Goal: Check status: Check status

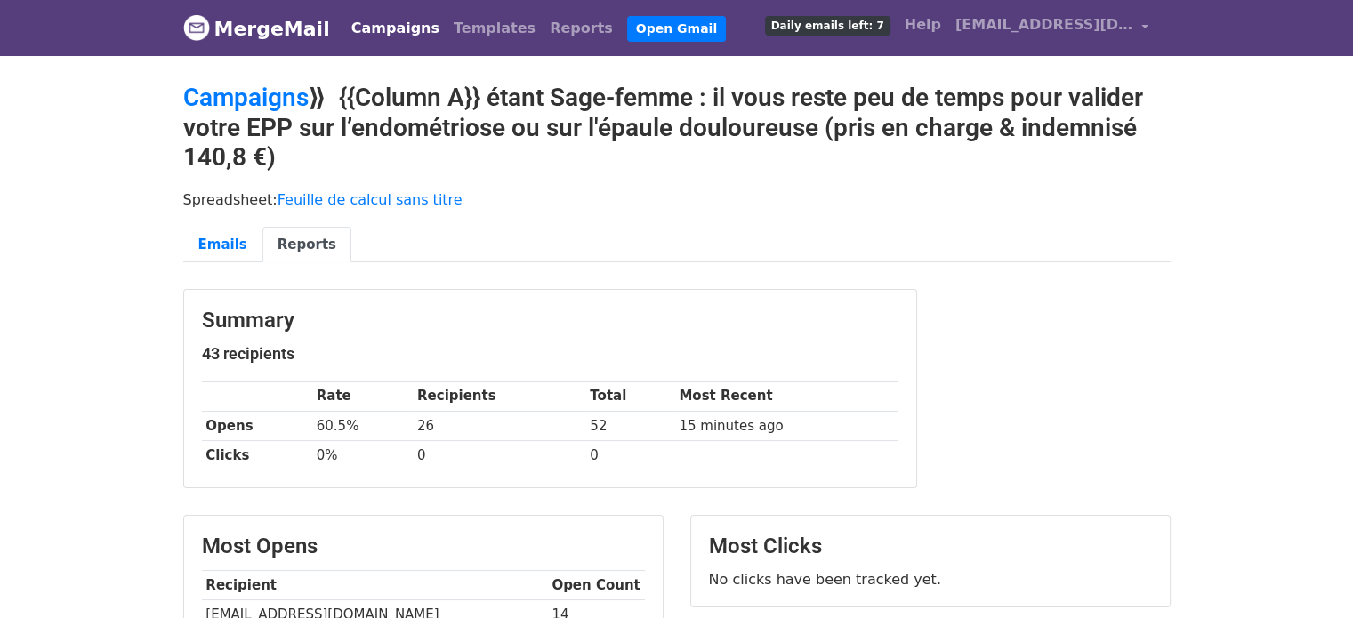
click at [108, 348] on body "MergeMail Campaigns Templates Reports Open Gmail Daily emails left: 7 Help clau…" at bounding box center [676, 600] width 1353 height 1201
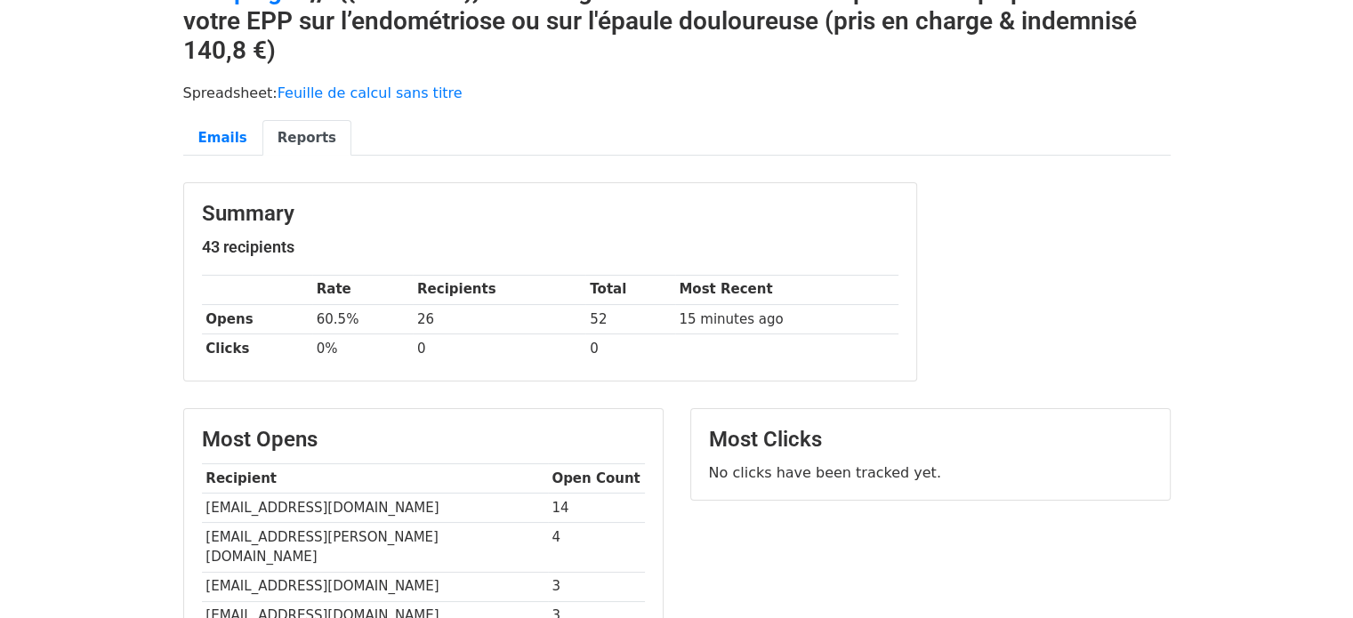
scroll to position [214, 0]
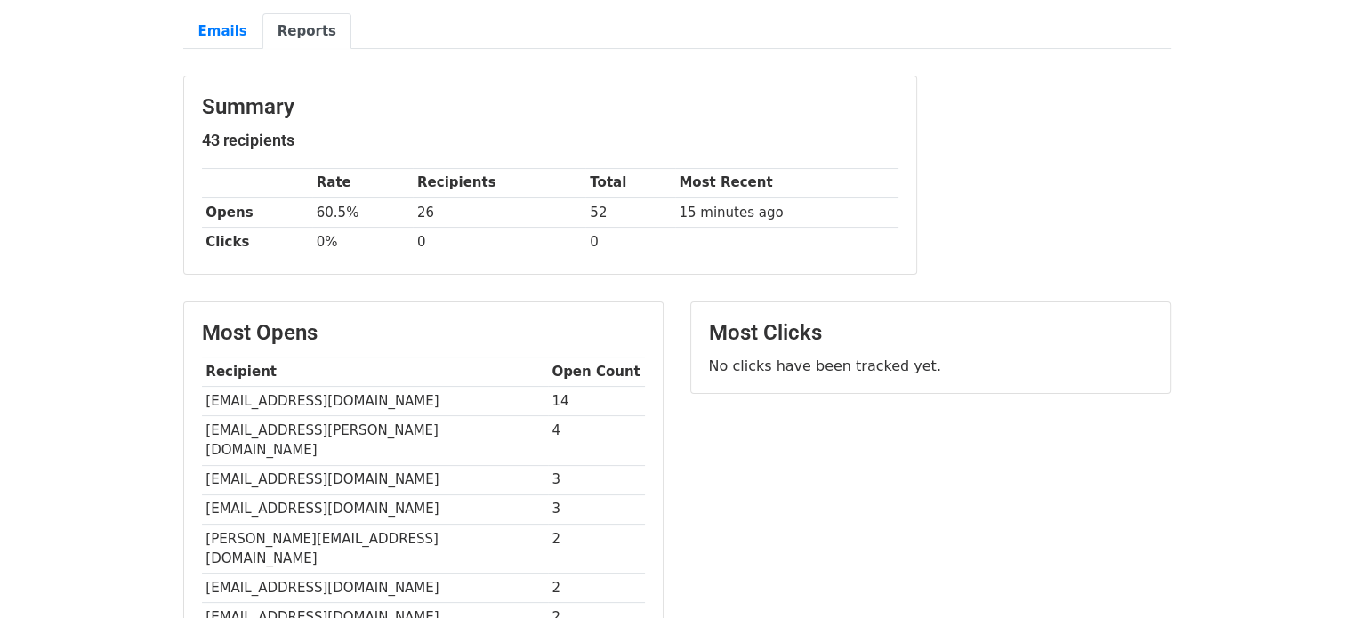
click at [298, 396] on td "[EMAIL_ADDRESS][DOMAIN_NAME]" at bounding box center [375, 400] width 346 height 29
click at [369, 398] on td "[EMAIL_ADDRESS][DOMAIN_NAME]" at bounding box center [375, 400] width 346 height 29
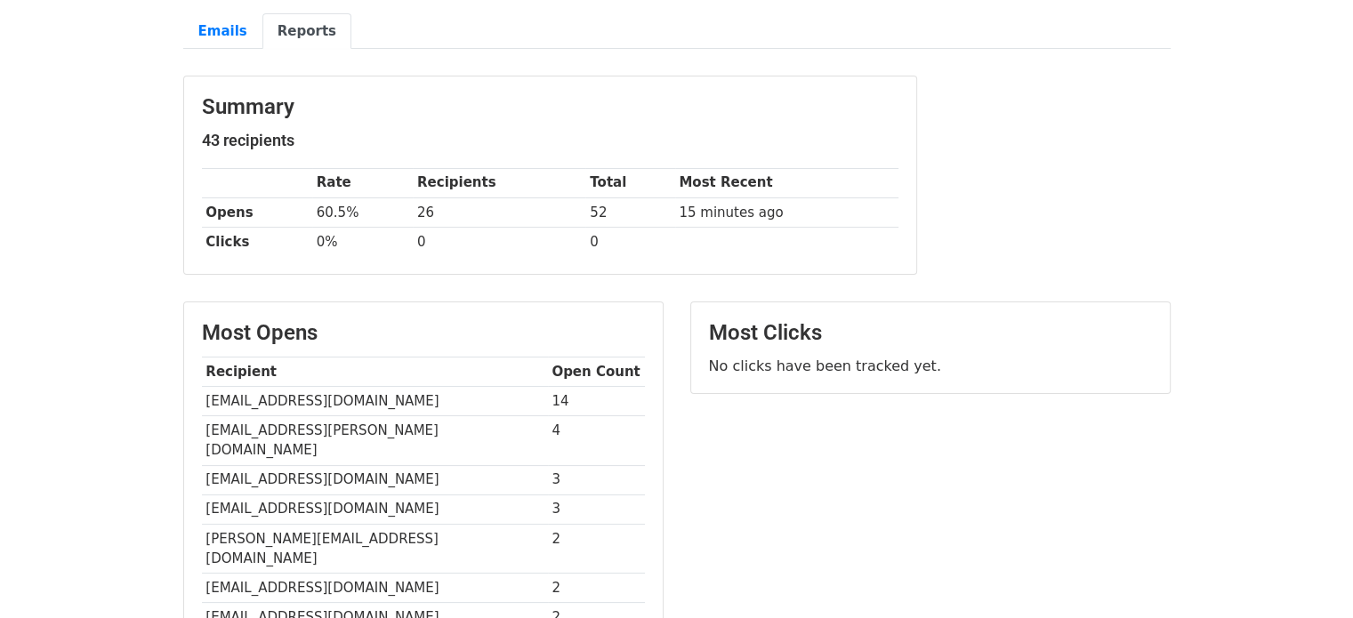
click at [594, 181] on th "Total" at bounding box center [629, 182] width 89 height 29
click at [405, 400] on td "[EMAIL_ADDRESS][DOMAIN_NAME]" at bounding box center [375, 400] width 346 height 29
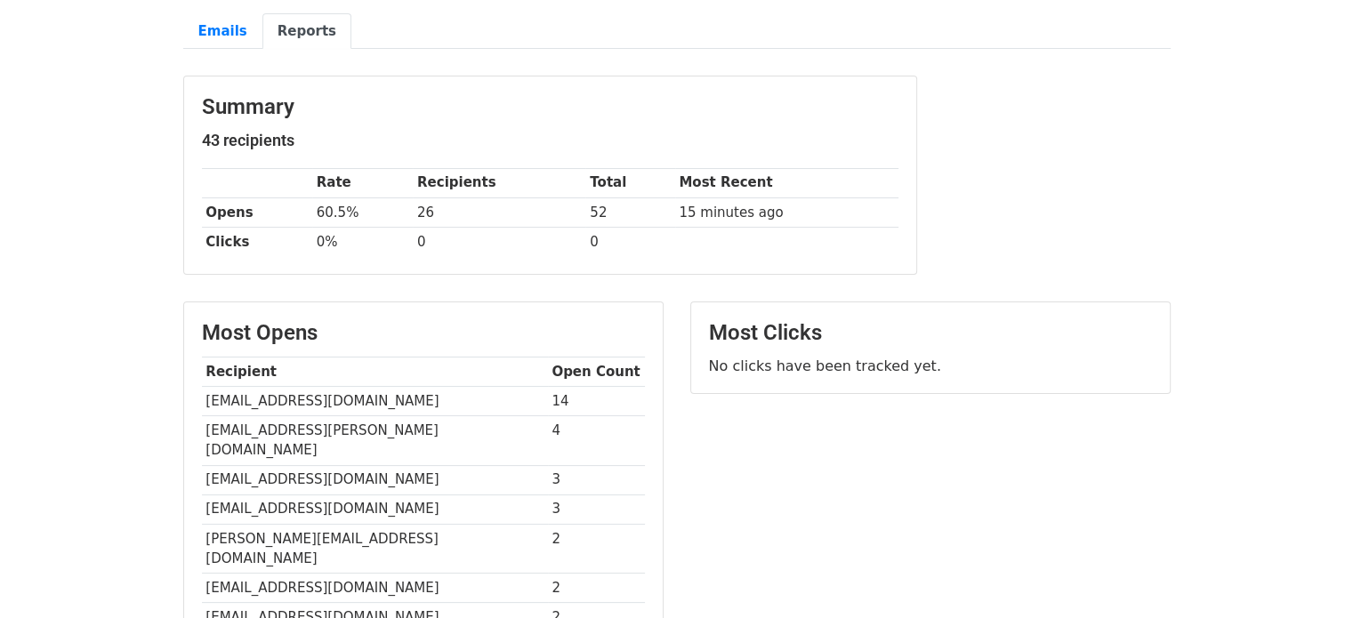
click at [469, 179] on th "Recipients" at bounding box center [499, 182] width 173 height 29
click at [402, 176] on th "Rate" at bounding box center [362, 182] width 101 height 29
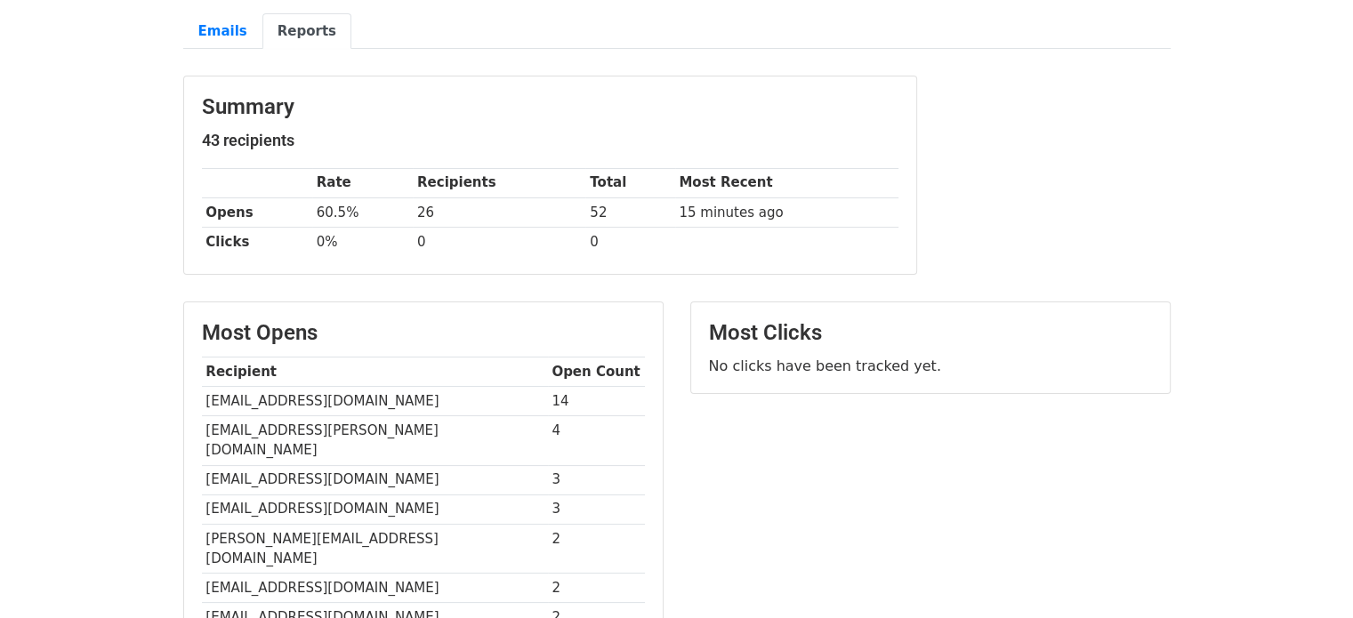
click at [315, 176] on th "Rate" at bounding box center [362, 182] width 101 height 29
click at [375, 168] on th "Rate" at bounding box center [362, 182] width 101 height 29
click at [437, 188] on th "Recipients" at bounding box center [499, 182] width 173 height 29
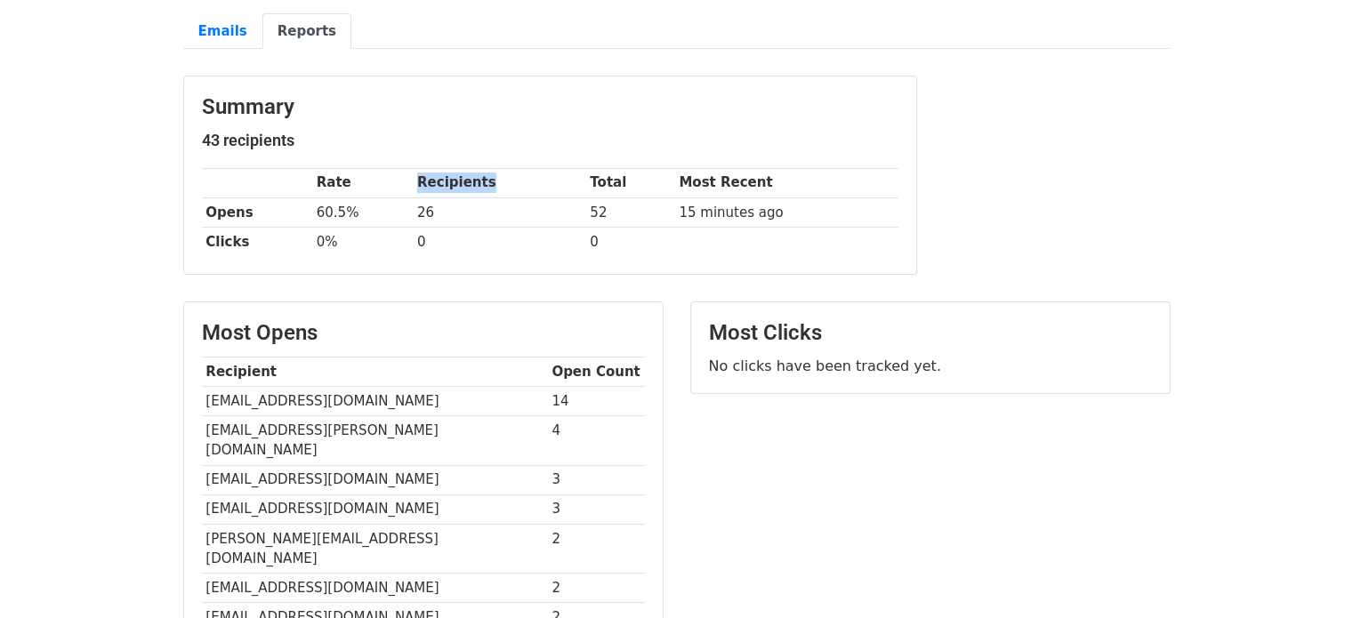
click at [437, 188] on th "Recipients" at bounding box center [499, 182] width 173 height 29
click at [556, 173] on th "Recipients" at bounding box center [499, 182] width 173 height 29
click at [313, 178] on th "Rate" at bounding box center [362, 182] width 101 height 29
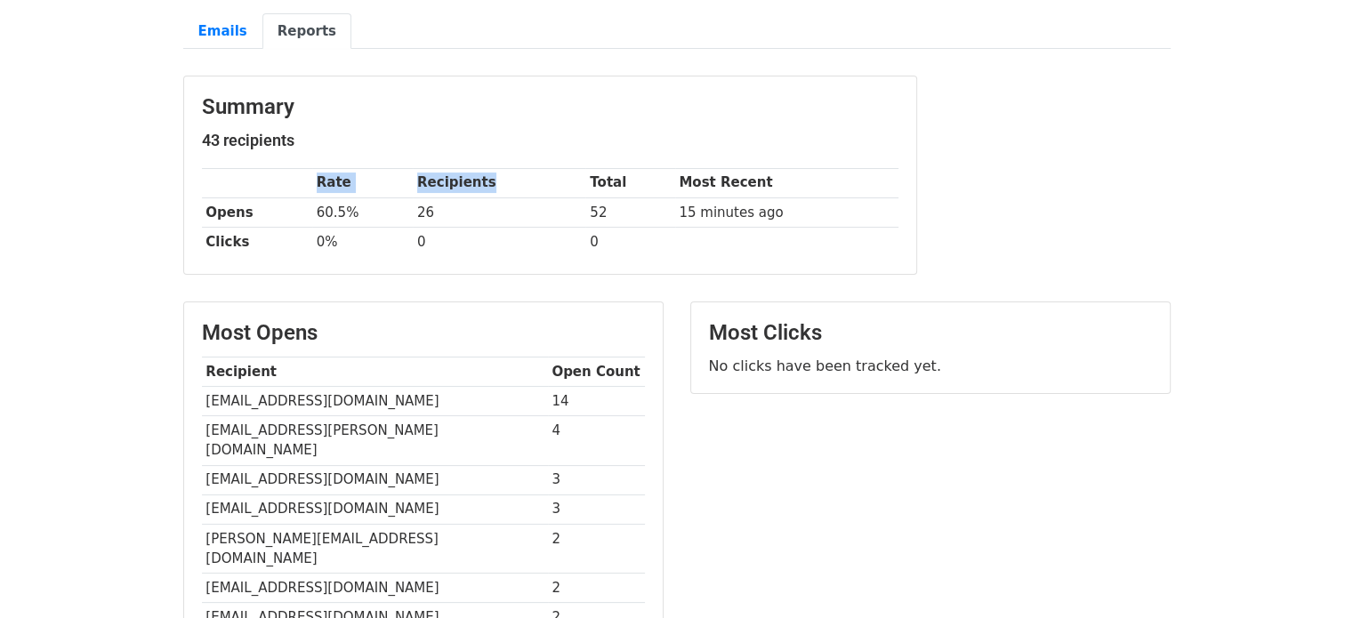
drag, startPoint x: 313, startPoint y: 178, endPoint x: 428, endPoint y: 177, distance: 114.8
click at [428, 177] on tr "Rate Recipients Total Most Recent" at bounding box center [550, 182] width 697 height 29
click at [428, 177] on th "Recipients" at bounding box center [499, 182] width 173 height 29
